Goal: Complete application form: Complete application form

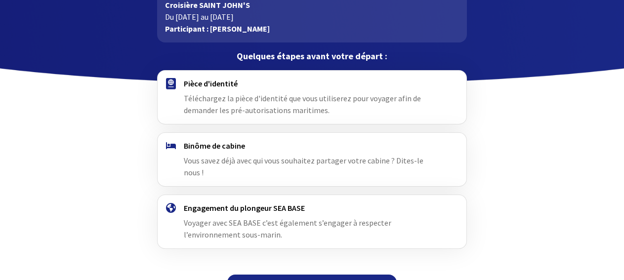
scroll to position [77, 0]
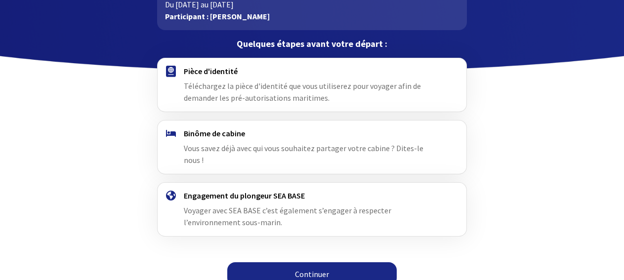
click at [306, 262] on link "Continuer" at bounding box center [311, 274] width 169 height 24
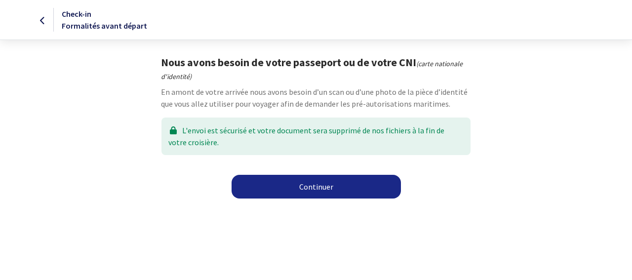
click at [316, 185] on link "Continuer" at bounding box center [316, 187] width 169 height 24
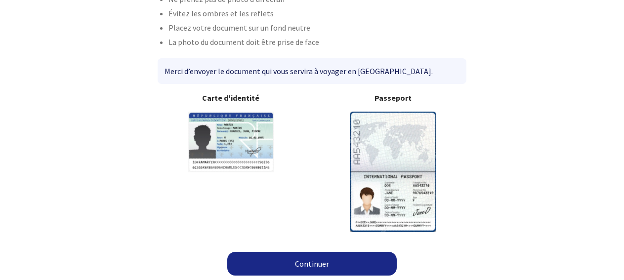
scroll to position [89, 0]
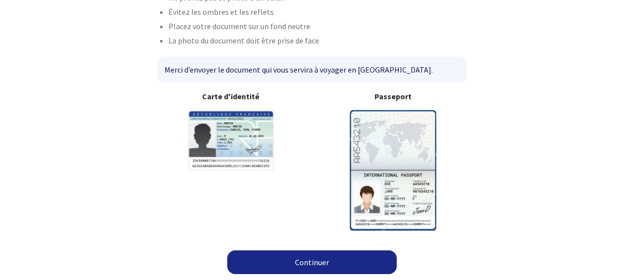
click at [386, 149] on img at bounding box center [393, 170] width 86 height 120
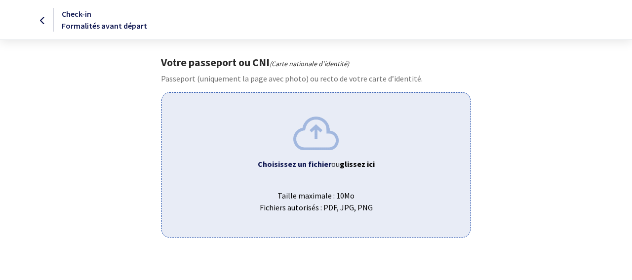
click at [332, 168] on span "ou glissez ici" at bounding box center [353, 164] width 43 height 10
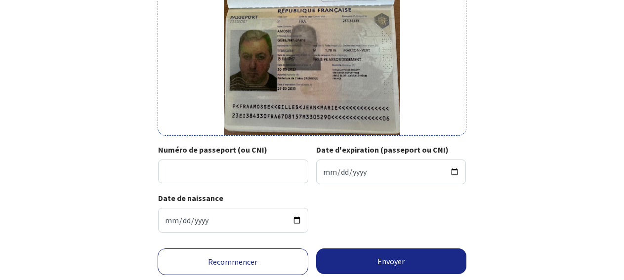
scroll to position [233, 0]
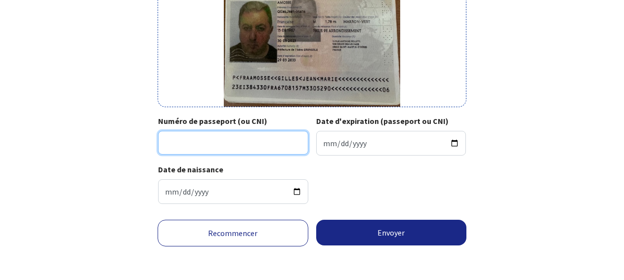
click at [224, 141] on input "Numéro de passeport (ou CNI)" at bounding box center [233, 143] width 150 height 24
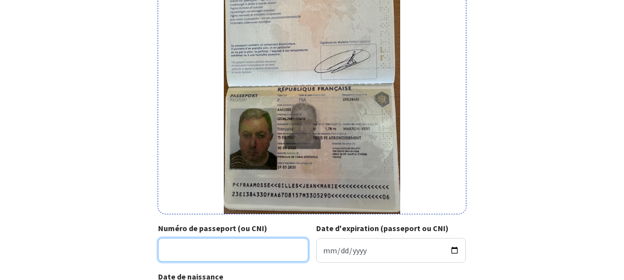
scroll to position [183, 0]
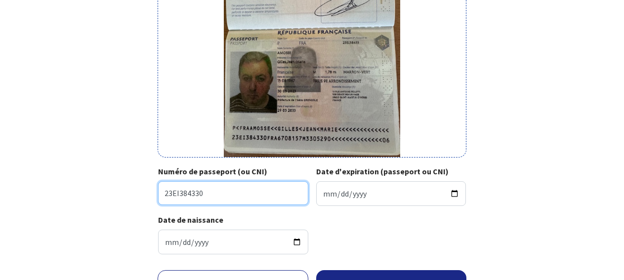
type input "23EI384330"
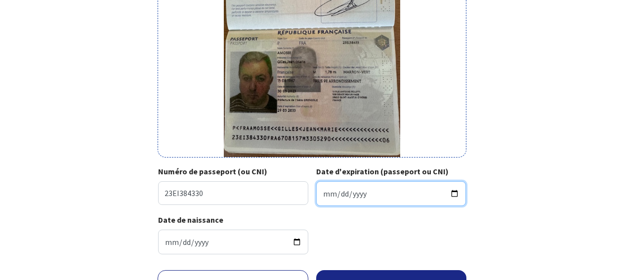
click at [360, 191] on input "Date d'expiration (passeport ou CNI)" at bounding box center [391, 193] width 150 height 25
click at [325, 195] on input "Date d'expiration (passeport ou CNI)" at bounding box center [391, 193] width 150 height 25
type input "2033-05-29"
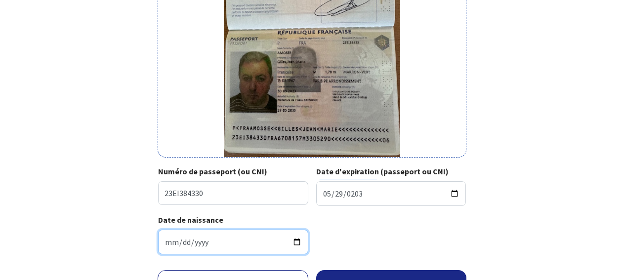
click at [221, 241] on input "1967-08-15" at bounding box center [233, 242] width 150 height 25
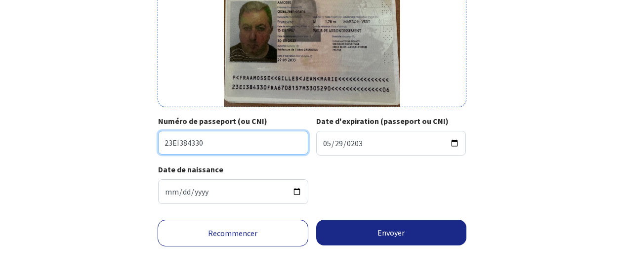
click at [216, 146] on input "23EI384330" at bounding box center [233, 143] width 150 height 24
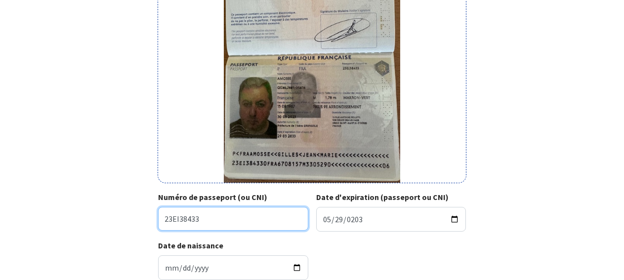
scroll to position [132, 0]
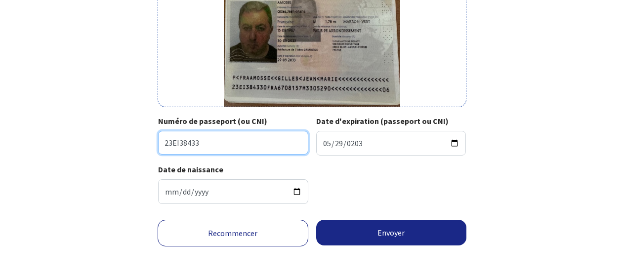
type input "23EI38433"
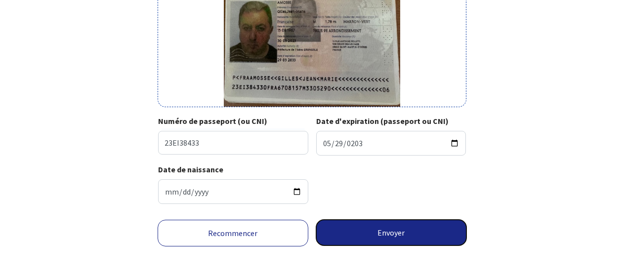
click at [379, 232] on button "Envoyer" at bounding box center [391, 233] width 151 height 26
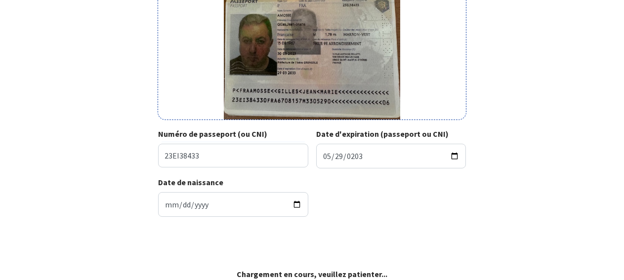
scroll to position [218, 0]
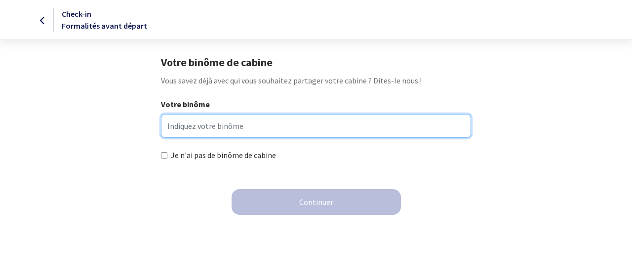
click at [243, 131] on input "Votre binôme" at bounding box center [316, 126] width 310 height 24
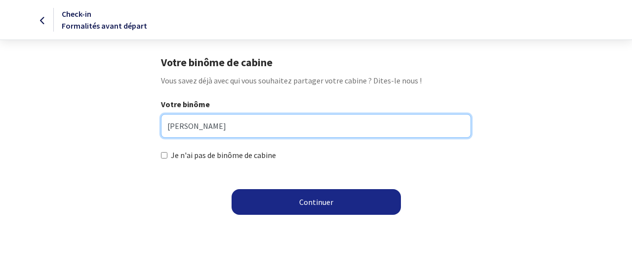
type input "SANDRINE BERTOLA"
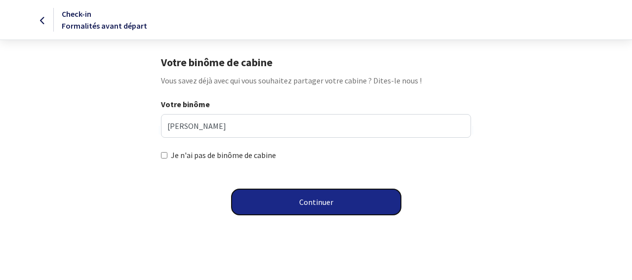
click at [310, 198] on button "Continuer" at bounding box center [316, 202] width 169 height 26
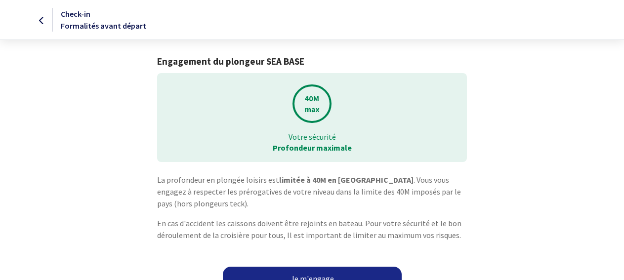
scroll to position [16, 0]
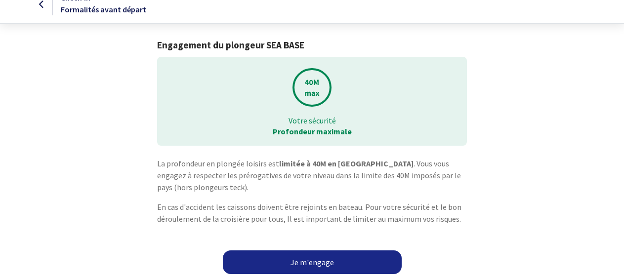
click at [307, 263] on link "Je m'engage" at bounding box center [312, 263] width 179 height 24
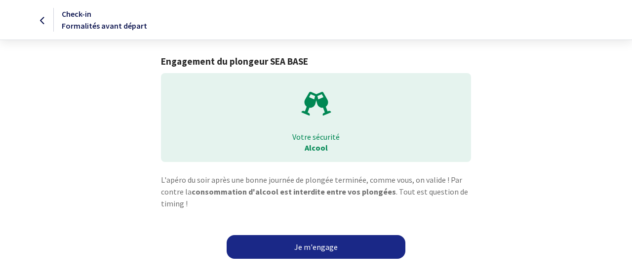
click at [315, 243] on link "Je m'engage" at bounding box center [316, 247] width 179 height 24
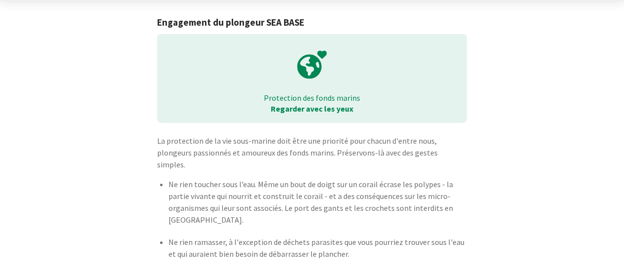
scroll to position [73, 0]
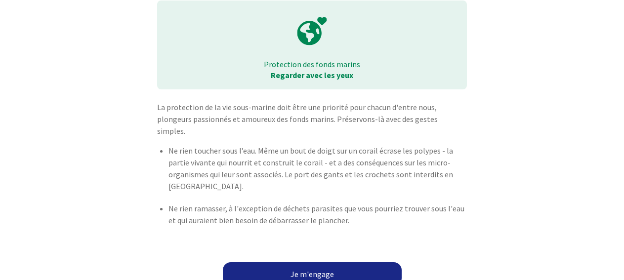
click at [306, 262] on link "Je m'engage" at bounding box center [312, 274] width 179 height 24
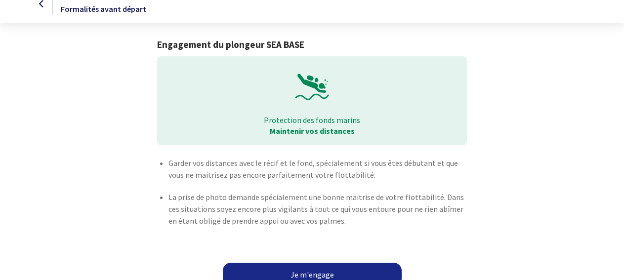
scroll to position [29, 0]
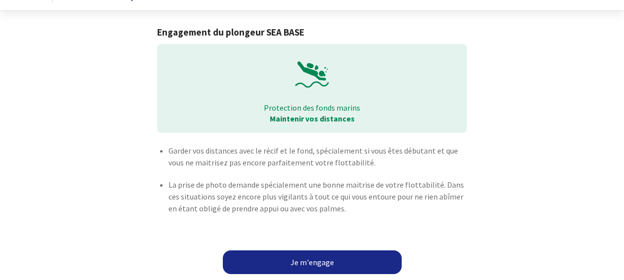
click at [304, 262] on link "Je m'engage" at bounding box center [312, 263] width 179 height 24
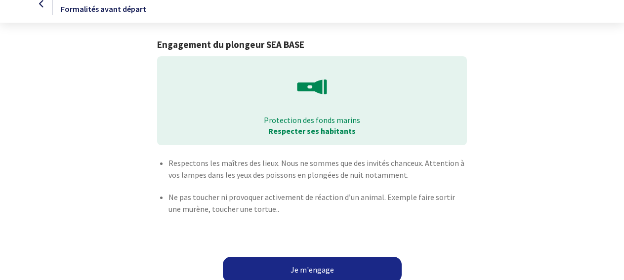
scroll to position [31, 0]
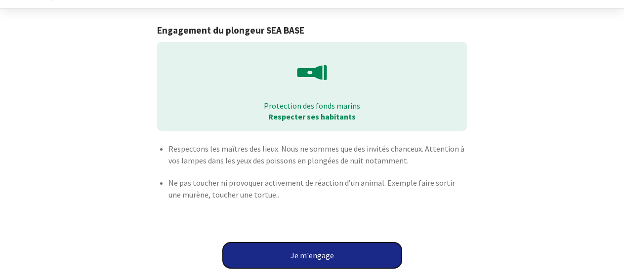
click at [315, 252] on button "Je m'engage" at bounding box center [312, 256] width 179 height 26
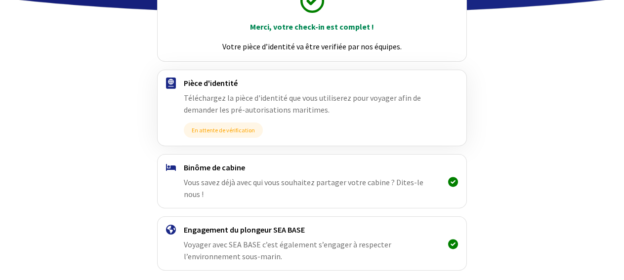
scroll to position [169, 0]
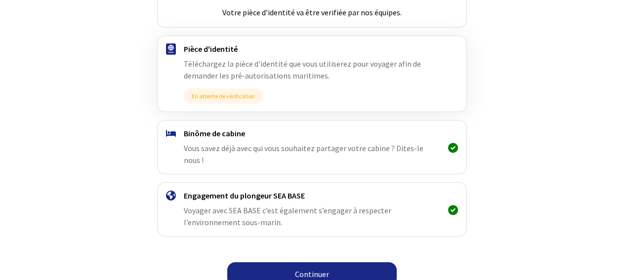
click at [310, 262] on link "Continuer" at bounding box center [311, 274] width 169 height 24
